Goal: Task Accomplishment & Management: Manage account settings

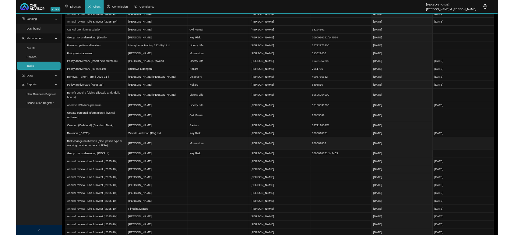
scroll to position [266, 0]
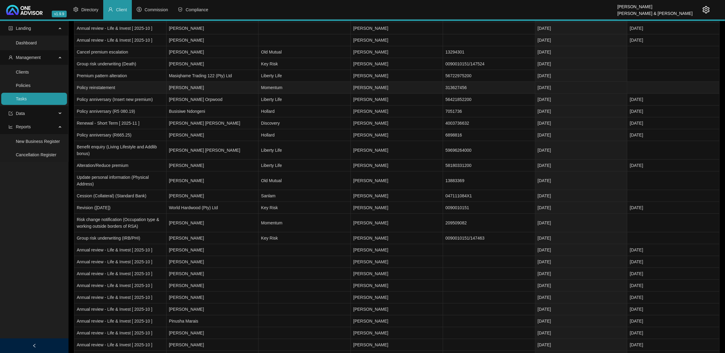
click at [220, 84] on td "[PERSON_NAME]" at bounding box center [212, 88] width 92 height 12
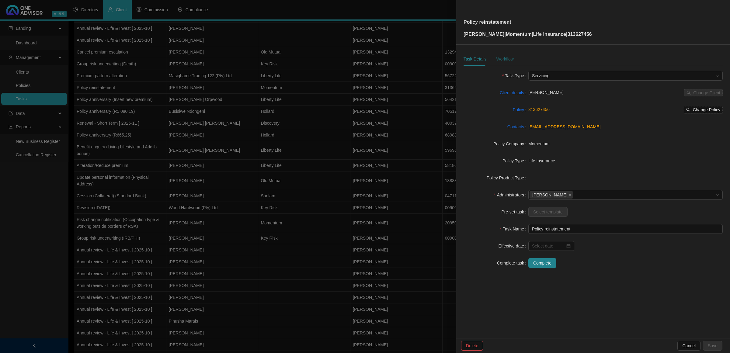
click at [508, 58] on div "Workflow" at bounding box center [504, 59] width 17 height 7
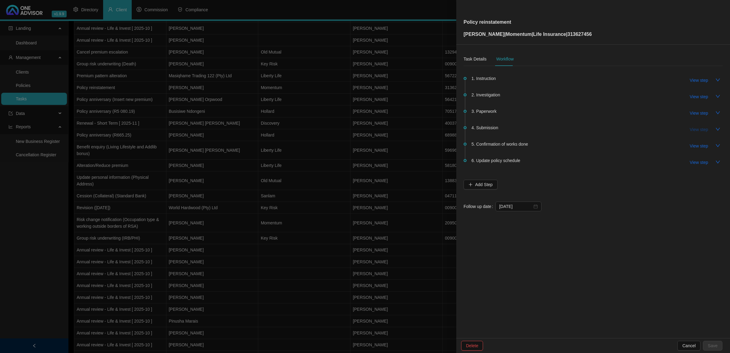
click at [707, 131] on span "View step" at bounding box center [699, 129] width 18 height 7
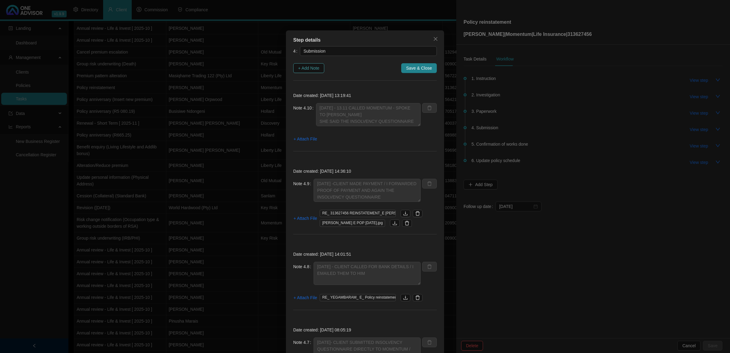
click at [305, 68] on span "+ Add Note" at bounding box center [308, 68] width 21 height 7
type textarea "[DATE] - 13.11 CALLED MOMENTUM - SPOKE TO [PERSON_NAME] SHE SAID THE INSOLVENCY…"
type textarea "[DATE] -CLIENT MADE PAYMENT / I FORWARDED PROOF OF PAYMENT AND AGAIN THE INSOLV…"
type textarea "[DATE] - CLIENT CALLED FOR BANK DETAILS / I EMAILED THEM TO HIM"
type textarea "[DATE]- CLIENT SUBMITTED INSOLVENCY QUESTIONNAIRE DIRECTLY TO MOMENTUM / AND SA…"
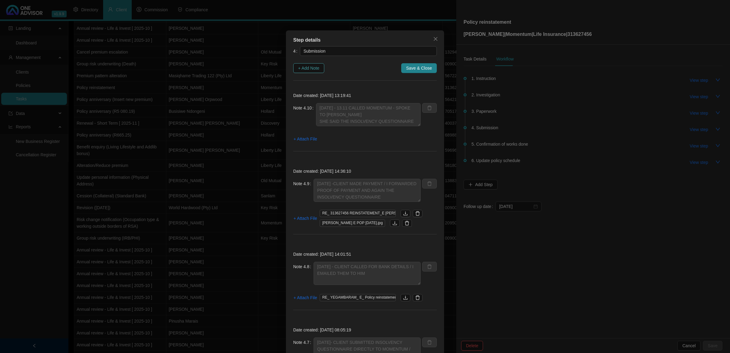
type textarea "[DATE] CLIENT FORWARDED THE INSOLVENCY QUESTIONNAIRE TO RELEVANT PERSON TO COMP…"
type textarea "[DATE] MOMENTUM EMAILED CLIENT AND I ON OUTSTANDING REQUIREMENTS"
type textarea "[DATE] - EMAILED THE CLIENT THE INSOLVENCY QUESITONNAIRE FOR COMPLETION"
type textarea "[DATE] - RECEIVED NOTIFICATION THAT THEY REQUIRE AN INSOLVENCY QUESTIONNAIRE TO…"
type textarea "[DATE] [PERSON_NAME] CONFIRMED RECIEPT AND THEY HAVE SENT TO UW DEPARTMENT AND …"
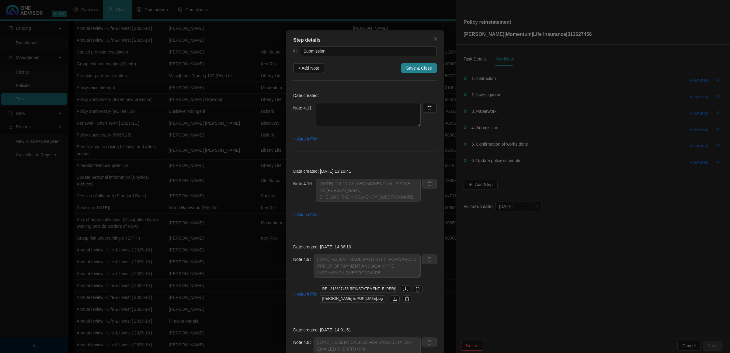
click at [350, 103] on div "Date created: Note 4.11 + Attach File" at bounding box center [365, 123] width 144 height 71
click at [345, 114] on textarea at bounding box center [368, 114] width 105 height 23
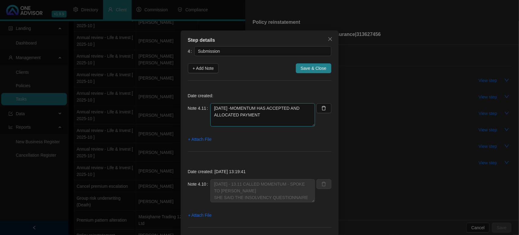
drag, startPoint x: 260, startPoint y: 109, endPoint x: 236, endPoint y: 106, distance: 24.5
click at [236, 106] on textarea "[DATE] -MOMENTUM HAS ACCEPTED AND ALLOCATED PAYMENT" at bounding box center [263, 114] width 105 height 23
type textarea "[DATE] -MOMENTUM UW HAVE ACCEPTED AND ALLOCATED PAYMENT"
click at [200, 139] on span "+ Attach File" at bounding box center [199, 139] width 23 height 7
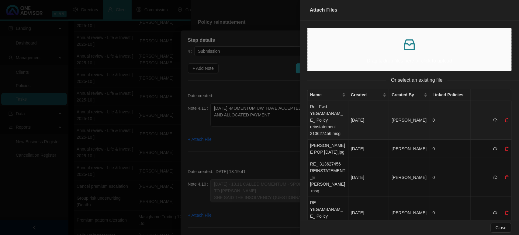
click at [330, 121] on td "Re_ Fwd_ YEGAMBARAM_ E_ Policy reinstatement 313627456.msg" at bounding box center [328, 120] width 41 height 39
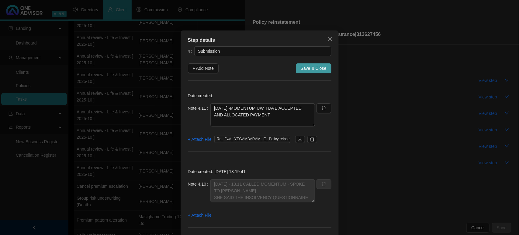
click at [313, 70] on span "Save & Close" at bounding box center [314, 68] width 26 height 7
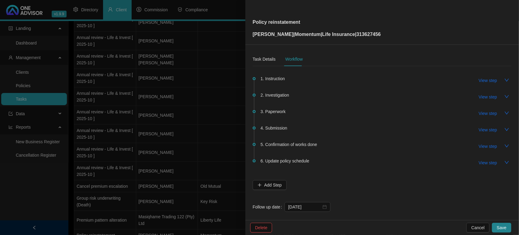
click at [509, 228] on button "Save" at bounding box center [501, 227] width 19 height 10
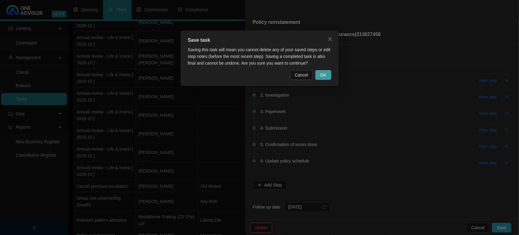
click at [325, 77] on span "OK" at bounding box center [323, 75] width 6 height 7
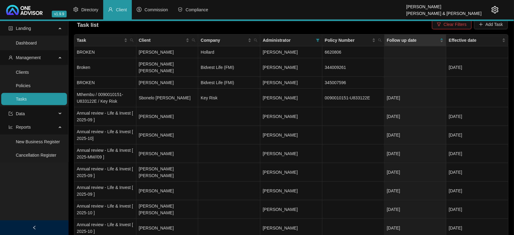
scroll to position [0, 0]
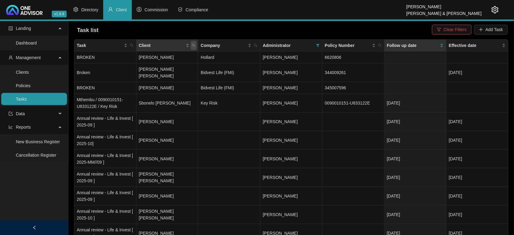
click at [195, 46] on icon "search" at bounding box center [194, 46] width 4 height 4
type input "WORLD"
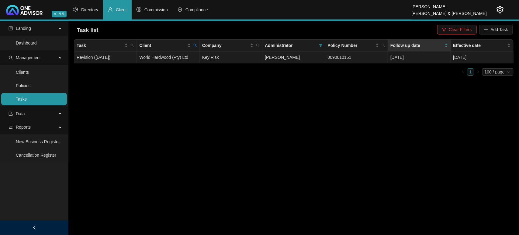
click at [175, 58] on td "World Hardwood (Pty) Ltd" at bounding box center [168, 57] width 63 height 12
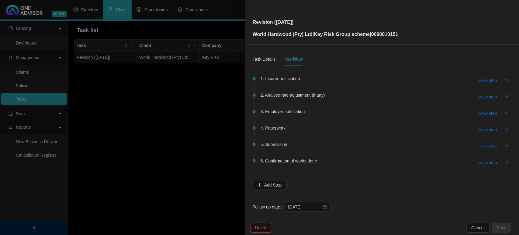
click at [486, 147] on span "View step" at bounding box center [488, 146] width 18 height 7
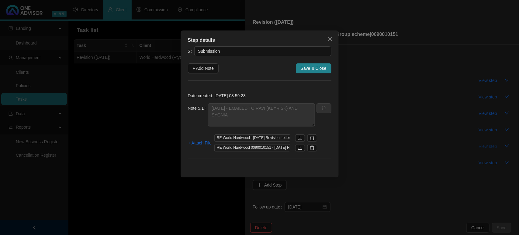
click at [486, 147] on div "Step details 5 Submission + Add Note Save & Close Date created: [DATE] 08:59:23…" at bounding box center [259, 117] width 519 height 235
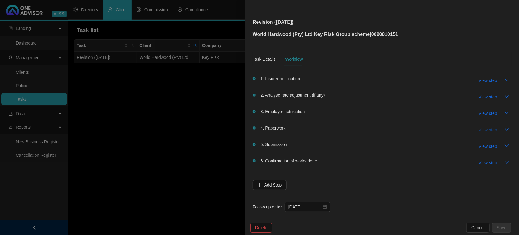
click at [484, 131] on span "View step" at bounding box center [488, 129] width 18 height 7
type input "Paperwork"
type textarea "[DATE] FOLLOW UP ON LETTER CONFIRMING FICA TO BE SIGNED BY [PERSON_NAME]"
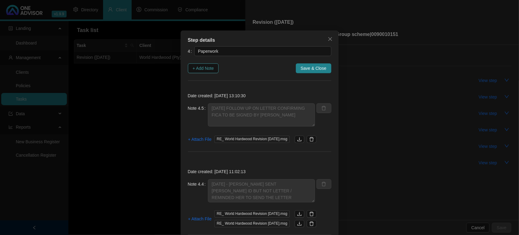
click at [203, 66] on span "+ Add Note" at bounding box center [203, 68] width 21 height 7
type textarea "[DATE] FOLLOW UP ON LETTER CONFIRMING FICA TO BE SIGNED BY [PERSON_NAME]"
type textarea "[DATE] - [PERSON_NAME] SENT [PERSON_NAME] ID BUT NOT LETTER / REMINDED HER TO S…"
type textarea "[DATE] [PERSON_NAME] CONFIRMED THERE ARE NO CHANGES / ASKED HER TO PLEASE GET A…"
type textarea "[DATE] REQUESTED THIS FROM RAVI HE INFORMED ME HE STILL NEEDS THE SIGNED FORM A…"
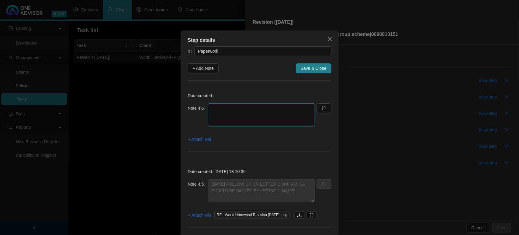
click at [223, 119] on textarea at bounding box center [261, 114] width 107 height 23
type textarea "[DATE]- RECEIVED DOCUMENTS TO SEND ON TO [PERSON_NAME] AS PART OF THE REVISION"
click at [197, 141] on span "+ Attach File" at bounding box center [199, 139] width 23 height 7
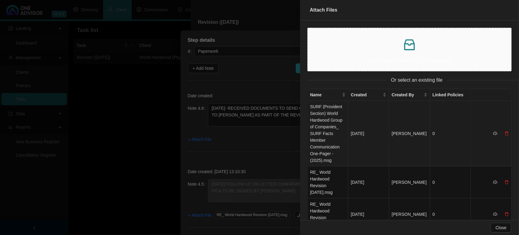
click at [337, 118] on td "SURF (Provident Section) World Hardwood Group of Companies_ SURF Facts Member C…" at bounding box center [328, 133] width 41 height 65
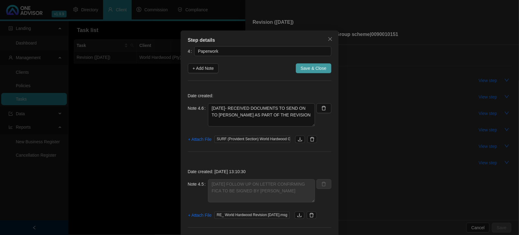
drag, startPoint x: 313, startPoint y: 60, endPoint x: 311, endPoint y: 65, distance: 5.2
click at [311, 72] on button "Save & Close" at bounding box center [314, 68] width 36 height 10
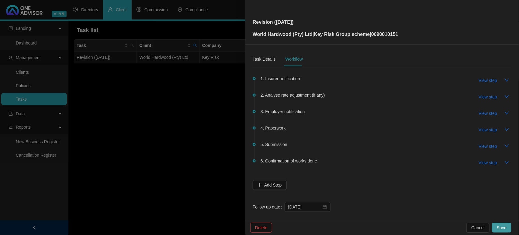
click at [498, 227] on span "Save" at bounding box center [502, 227] width 10 height 7
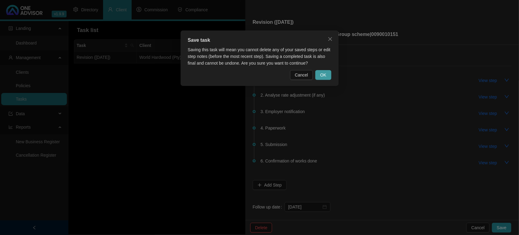
click at [326, 75] on span "OK" at bounding box center [323, 75] width 6 height 7
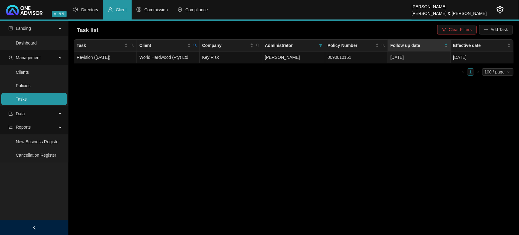
click at [446, 26] on button "Clear Filters" at bounding box center [457, 30] width 39 height 10
